Goal: Information Seeking & Learning: Learn about a topic

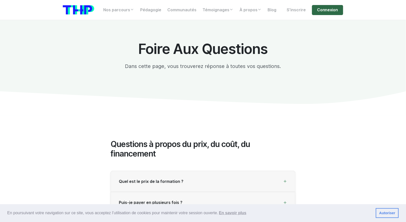
click at [331, 9] on link "Connexion" at bounding box center [327, 10] width 31 height 10
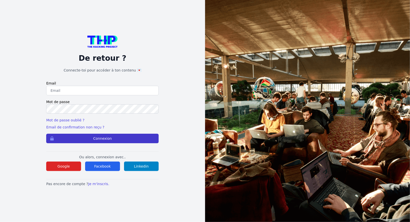
type input "Enzonatali75@gmail.com"
click at [124, 138] on button "Connexion" at bounding box center [102, 139] width 113 height 10
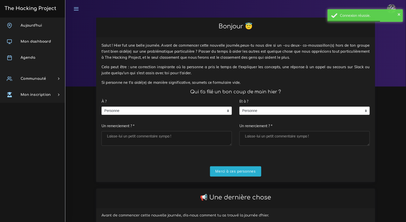
click at [133, 116] on div "À ? Personne Personne Personne Un remerciement ? *" at bounding box center [167, 122] width 130 height 50
click at [133, 113] on span "Personne" at bounding box center [163, 111] width 122 height 8
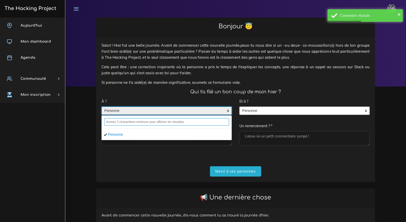
click at [129, 120] on input "text" at bounding box center [166, 122] width 125 height 8
click at [129, 122] on input "text" at bounding box center [166, 122] width 125 height 8
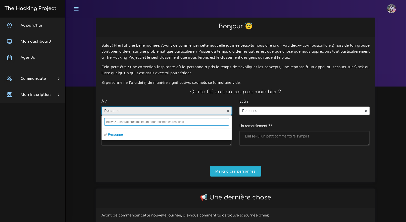
click at [177, 122] on input "text" at bounding box center [166, 122] width 125 height 8
click at [152, 117] on div at bounding box center [167, 122] width 130 height 13
click at [153, 111] on span "Personne" at bounding box center [163, 111] width 122 height 8
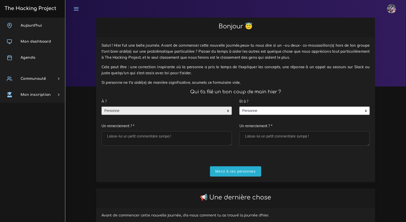
click at [265, 115] on div "Et à ? Personne Personne Personne Un remerciement ? *" at bounding box center [305, 122] width 130 height 50
click at [262, 105] on div "Et à ? Personne Personne Personne Un remerciement ? *" at bounding box center [305, 122] width 130 height 50
click at [263, 109] on span "Personne" at bounding box center [301, 111] width 122 height 8
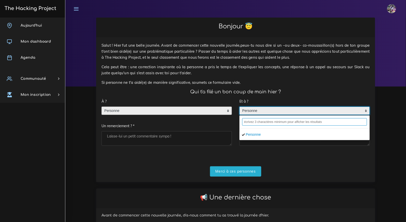
click at [262, 119] on input "text" at bounding box center [304, 122] width 125 height 8
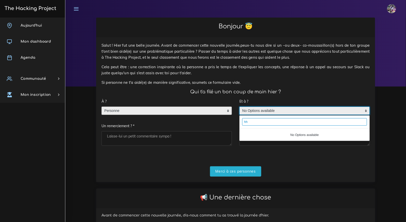
type input "h"
type input "j"
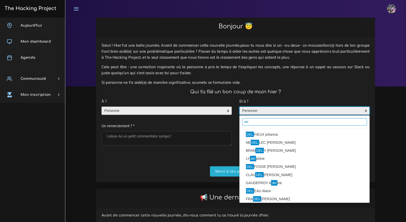
type input "del"
click at [283, 134] on li "DEL FIEUX johanna" at bounding box center [305, 135] width 130 height 8
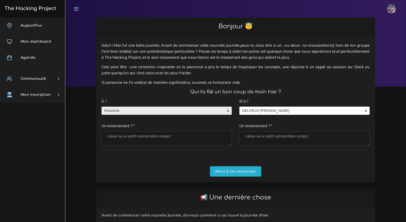
click at [164, 114] on span "Personne" at bounding box center [163, 111] width 122 height 8
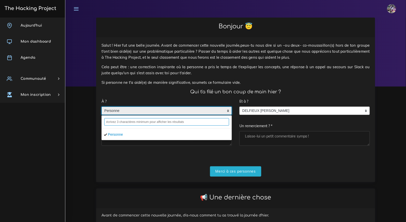
click at [161, 121] on input "text" at bounding box center [166, 122] width 125 height 8
click at [161, 123] on input "text" at bounding box center [166, 122] width 125 height 8
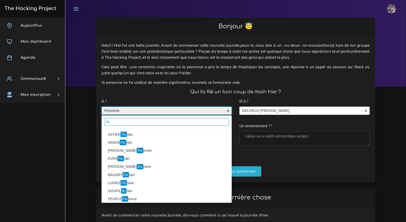
type input "flo"
click at [112, 135] on li "ASTIER Flo rian" at bounding box center [167, 135] width 130 height 8
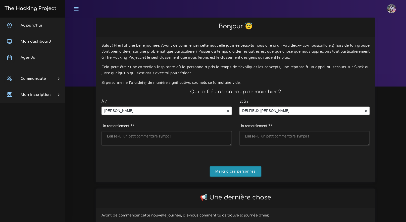
click at [234, 175] on input "Merci à ces personnes" at bounding box center [236, 172] width 52 height 10
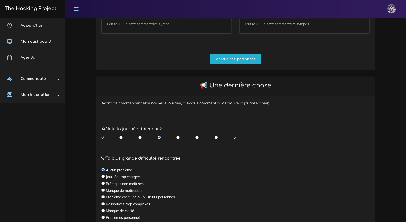
scroll to position [136, 0]
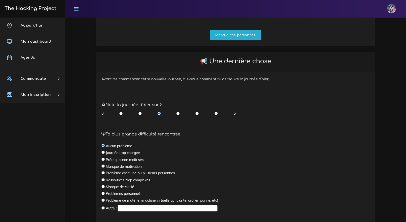
click at [135, 155] on label "Journée trop chargée" at bounding box center [123, 153] width 34 height 5
click at [135, 158] on label "Prérequis non maîtrisés" at bounding box center [125, 160] width 38 height 5
click at [105, 158] on div "Ta plus grande difficulté rencontrée : Aucun problème Journée trop chargée Prér…" at bounding box center [236, 172] width 268 height 81
click at [104, 159] on input "radio" at bounding box center [103, 159] width 3 height 3
radio input "true"
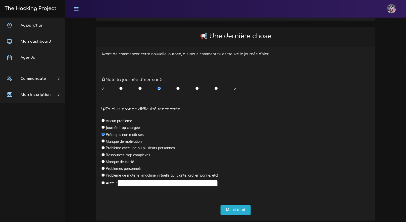
scroll to position [174, 0]
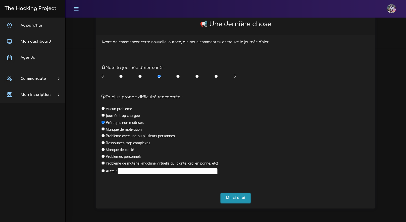
click at [238, 199] on input "Merci à toi" at bounding box center [236, 199] width 30 height 10
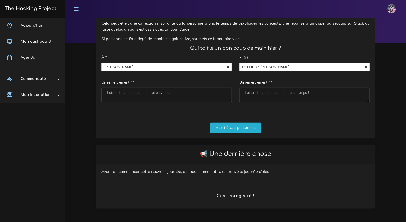
click at [205, 130] on div "Merci à ces personnes" at bounding box center [236, 128] width 268 height 10
click at [232, 127] on input "Merci à ces personnes" at bounding box center [236, 128] width 52 height 10
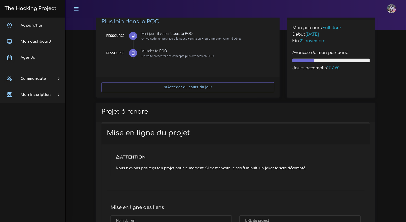
scroll to position [57, 0]
click at [224, 92] on div "Accéder au cours du jour" at bounding box center [187, 87] width 183 height 21
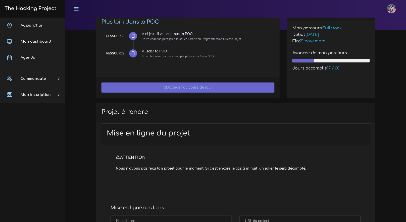
click at [218, 90] on link "Accéder au cours du jour" at bounding box center [188, 88] width 173 height 10
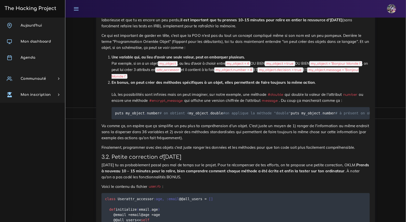
scroll to position [3092, 0]
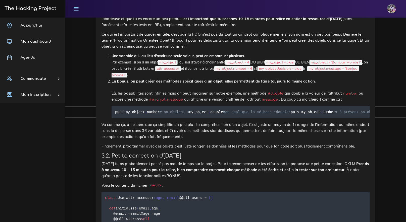
click at [81, 11] on link at bounding box center [76, 9] width 13 height 18
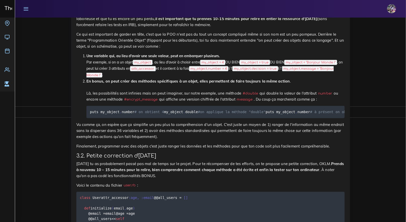
click at [32, 9] on div "Enzo Éditer profil Lier son compte Zone à risques Déconnexion" at bounding box center [211, 9] width 382 height 18
click at [33, 10] on div "Enzo Éditer profil Lier son compte Zone à risques Déconnexion" at bounding box center [211, 9] width 382 height 18
click at [30, 9] on link at bounding box center [26, 9] width 13 height 18
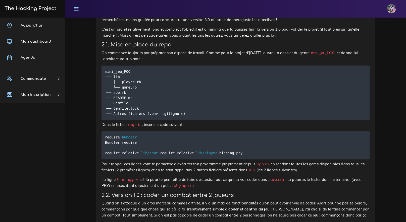
scroll to position [261, 0]
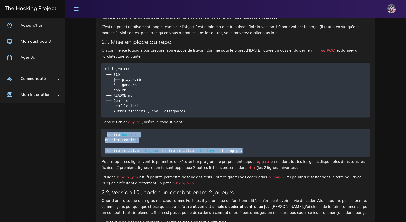
drag, startPoint x: 178, startPoint y: 170, endPoint x: 107, endPoint y: 135, distance: 79.0
click at [106, 134] on pre "require 'bundler' Bundler . require require_relative 'lib/game' require_relativ…" at bounding box center [236, 143] width 268 height 28
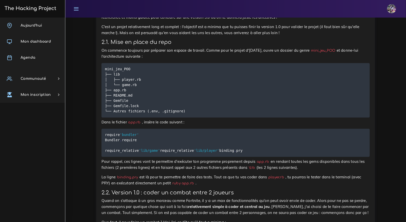
click at [107, 136] on code "require 'bundler' Bundler . require require_relative 'lib/game' require_relativ…" at bounding box center [174, 142] width 139 height 21
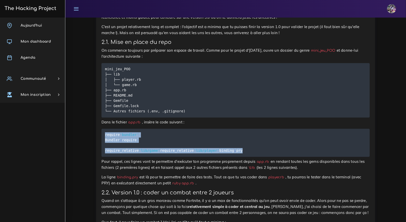
drag, startPoint x: 105, startPoint y: 135, endPoint x: 126, endPoint y: 162, distance: 34.2
click at [131, 157] on pre "require 'bundler' Bundler . require require_relative 'lib/game' require_relativ…" at bounding box center [236, 143] width 268 height 28
copy code "require 'bundler' Bundler . require require_relative 'lib/game' require_relativ…"
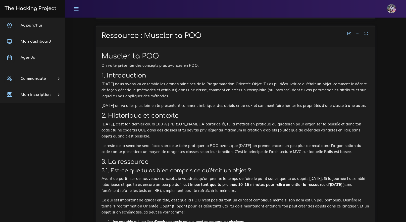
scroll to position [2930, 0]
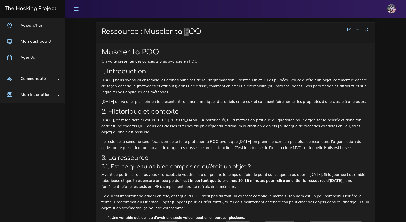
drag, startPoint x: 180, startPoint y: 66, endPoint x: 163, endPoint y: 68, distance: 18.0
click at [163, 36] on h1 "Ressource : Muscler ta POO" at bounding box center [236, 32] width 268 height 9
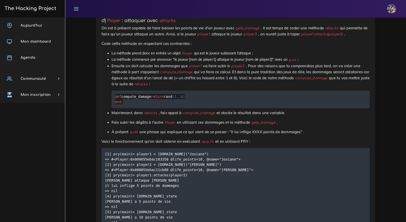
scroll to position [951, 0]
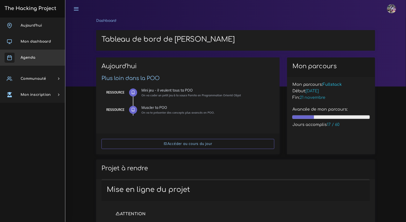
click at [45, 58] on link "Agenda" at bounding box center [32, 58] width 65 height 16
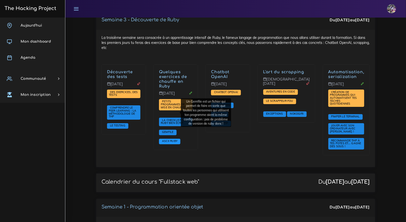
scroll to position [623, 0]
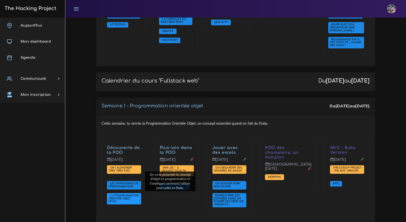
click at [122, 194] on span "La Programmation Orientée Objet (POO)" at bounding box center [124, 199] width 34 height 11
click at [122, 194] on span "La Programmation Orientée Objet (POO)" at bounding box center [124, 198] width 30 height 9
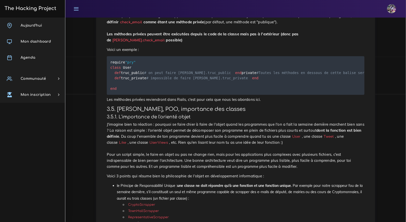
scroll to position [2382, 0]
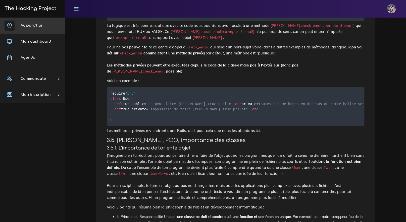
click at [40, 22] on link "Aujourd'hui" at bounding box center [32, 26] width 65 height 16
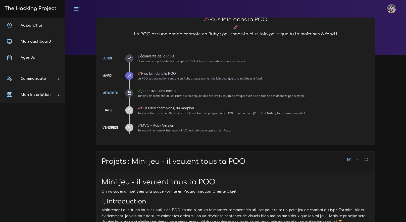
click at [357, 161] on icon at bounding box center [358, 160] width 4 height 4
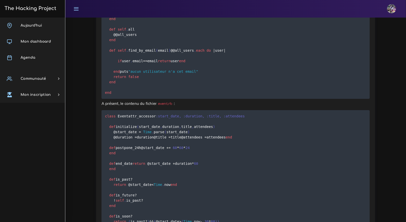
scroll to position [548, 0]
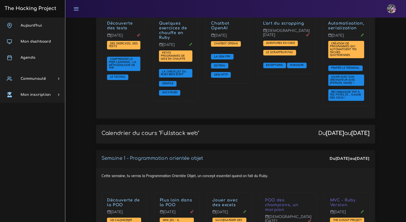
scroll to position [618, 0]
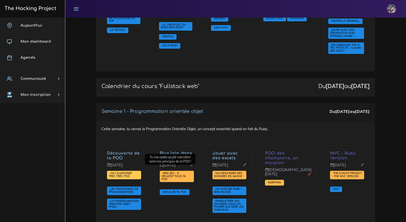
click at [127, 172] on span "Un calendrier très très PÔÔ" at bounding box center [120, 175] width 23 height 7
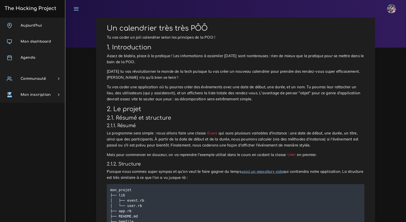
scroll to position [56, 0]
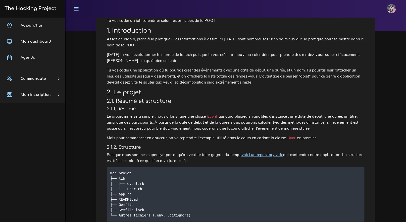
click at [263, 155] on link "voici un repository vide" at bounding box center [262, 155] width 41 height 5
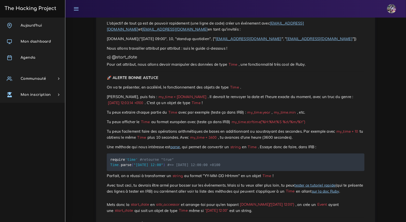
scroll to position [494, 0]
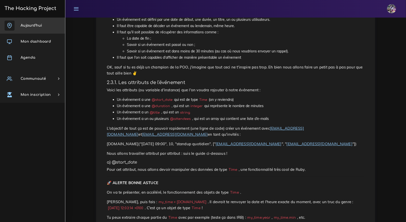
click at [27, 25] on span "Aujourd'hui" at bounding box center [31, 26] width 21 height 4
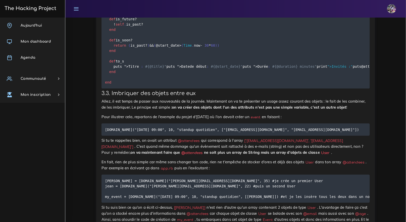
scroll to position [3507, 0]
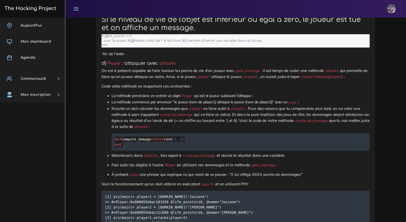
scroll to position [908, 0]
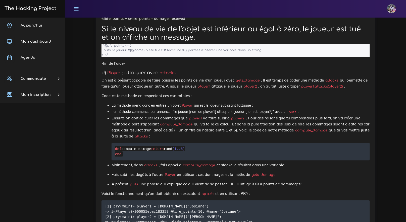
click at [129, 109] on li "La méthode prend donc en entrée un objet Player qui est le joueur subissant l'a…" at bounding box center [241, 106] width 258 height 6
click at [102, 123] on ul "La méthode prend donc en entrée un objet Player qui est le joueur subissant l'a…" at bounding box center [236, 145] width 268 height 85
click at [104, 123] on ul "La méthode prend donc en entrée un objet Player qui est le joueur subissant l'a…" at bounding box center [236, 145] width 268 height 85
click at [111, 123] on ul "La méthode prend donc en entrée un objet Player qui est le joueur subissant l'a…" at bounding box center [236, 145] width 268 height 85
drag, startPoint x: 109, startPoint y: 123, endPoint x: 136, endPoint y: 124, distance: 27.9
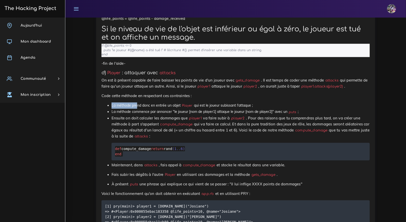
click at [136, 109] on li "La méthode prend donc en entrée un objet Player qui est le joueur subissant l'a…" at bounding box center [241, 106] width 258 height 6
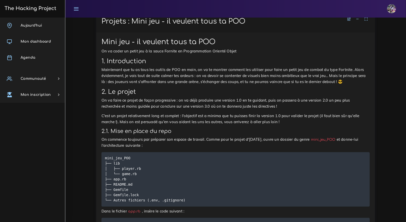
scroll to position [172, 0]
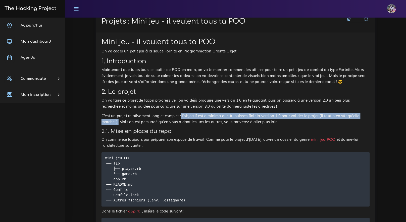
drag, startPoint x: 181, startPoint y: 117, endPoint x: 119, endPoint y: 122, distance: 61.8
click at [119, 122] on p "C'est un projet relativement long et complet : l'objectif est a minima que tu p…" at bounding box center [236, 119] width 268 height 12
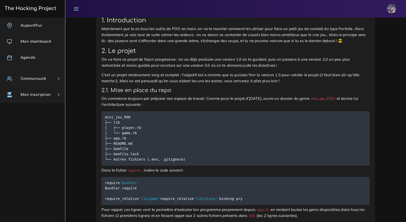
scroll to position [213, 0]
click at [188, 81] on p "C'est un projet relativement long et complet : l'objectif est a minima que tu p…" at bounding box center [236, 78] width 268 height 12
drag, startPoint x: 185, startPoint y: 77, endPoint x: 189, endPoint y: 74, distance: 5.0
click at [185, 77] on p "C'est un projet relativement long et complet : l'objectif est a minima que tu p…" at bounding box center [236, 78] width 268 height 12
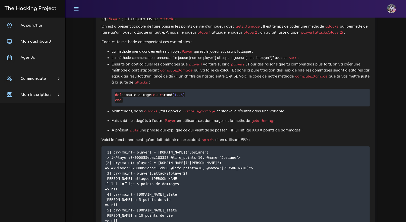
scroll to position [960, 0]
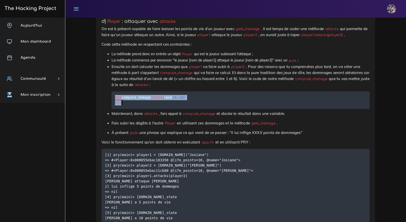
drag, startPoint x: 115, startPoint y: 115, endPoint x: 128, endPoint y: 129, distance: 18.7
click at [128, 109] on pre "def compute_damage return rand ( 1 . . 6 ) end" at bounding box center [241, 100] width 258 height 18
copy code "def compute_damage return rand ( 1 . . 6 ) end"
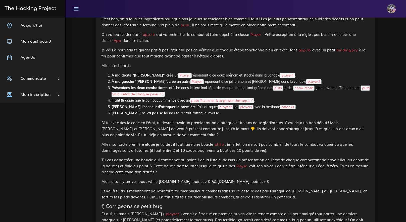
scroll to position [1182, 0]
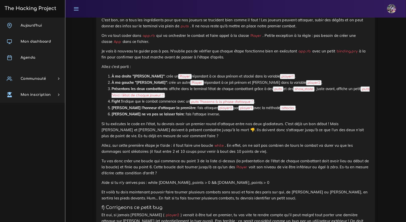
drag, startPoint x: 116, startPoint y: 40, endPoint x: 113, endPoint y: 41, distance: 3.3
drag, startPoint x: 108, startPoint y: 40, endPoint x: 156, endPoint y: 51, distance: 49.7
click at [159, 29] on p "C'est bon, on a tous les ingrédients pour que nos joueurs se trucident bien com…" at bounding box center [236, 23] width 268 height 12
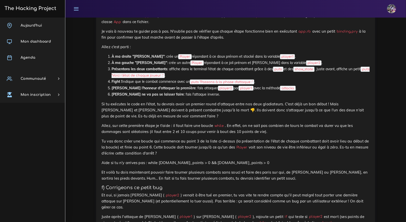
scroll to position [1209, 0]
